Goal: Task Accomplishment & Management: Complete application form

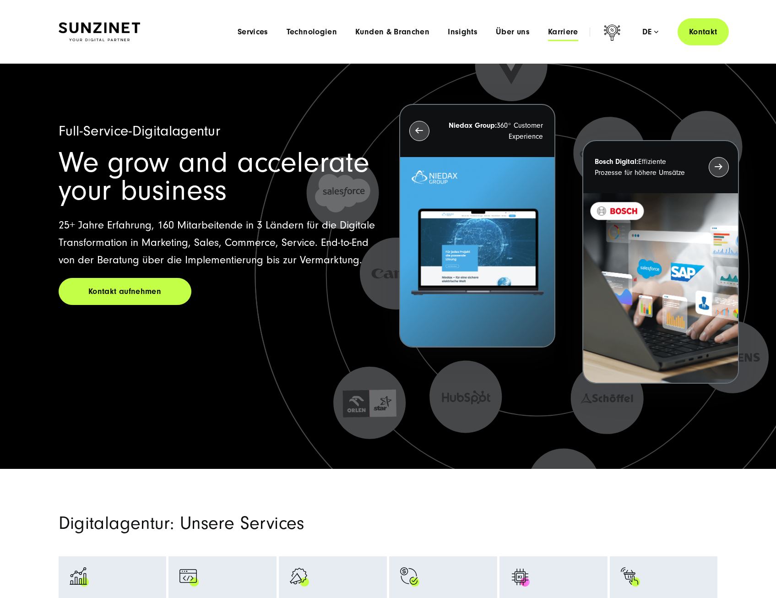
click at [558, 32] on span "Karriere" at bounding box center [563, 31] width 30 height 9
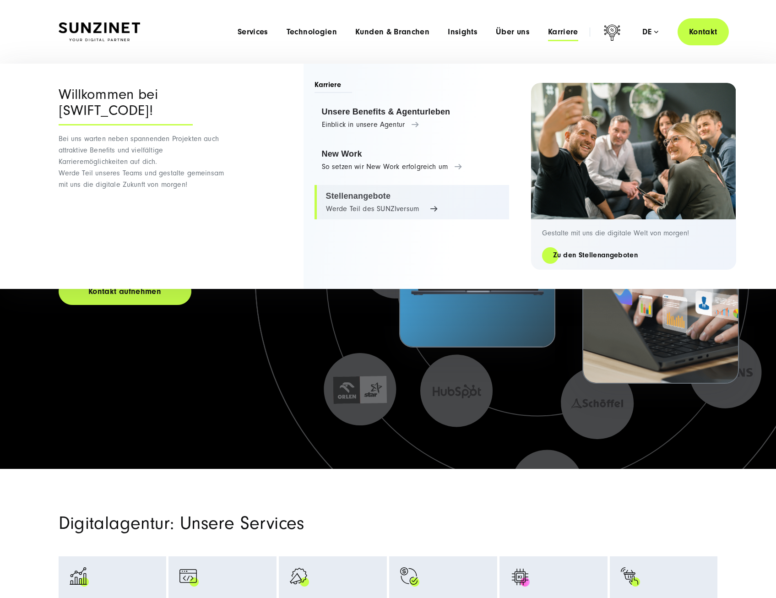
click at [380, 203] on link "Stellenangebote Werde Teil des SUNZIversum" at bounding box center [411, 202] width 195 height 35
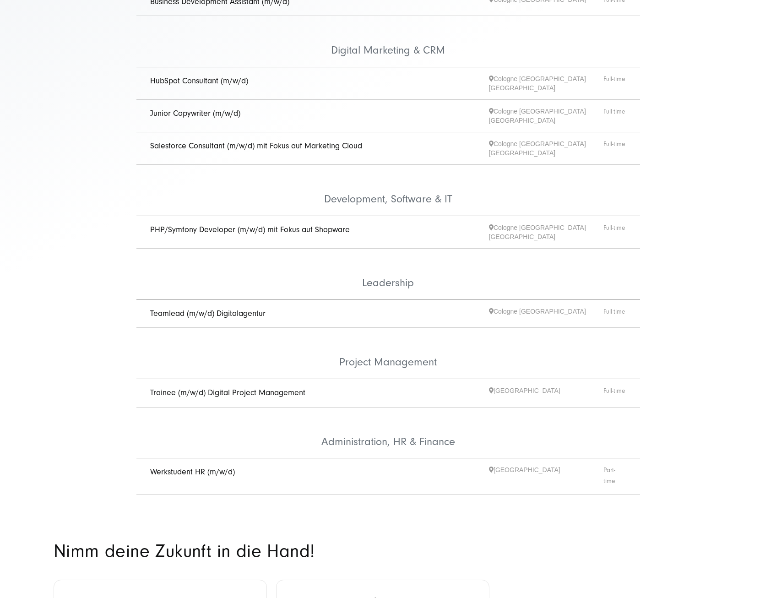
scroll to position [275, 0]
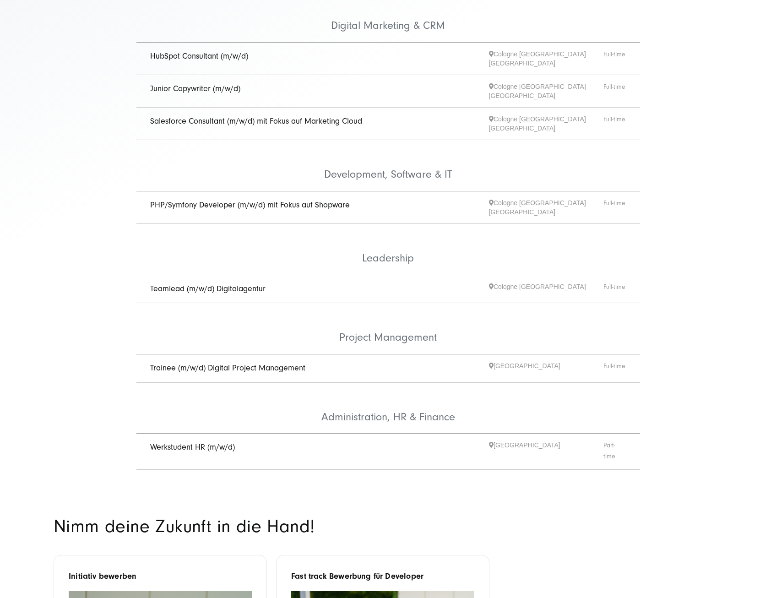
drag, startPoint x: 198, startPoint y: 429, endPoint x: 236, endPoint y: 424, distance: 38.7
click at [198, 442] on link "Werkstudent HR (m/w/d)" at bounding box center [192, 447] width 85 height 10
